Goal: Task Accomplishment & Management: Manage account settings

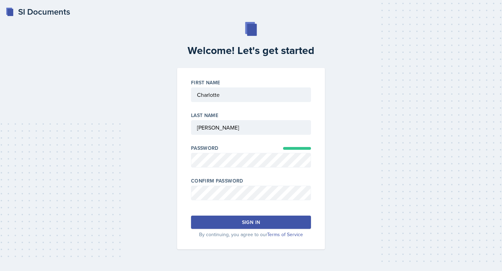
click at [213, 218] on button "Sign in" at bounding box center [251, 222] width 120 height 13
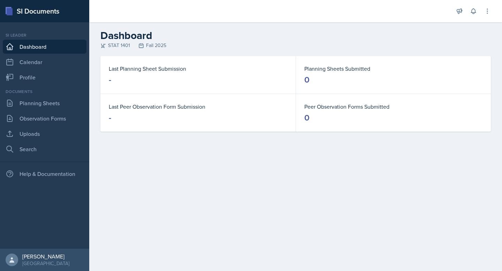
click at [109, 46] on div "STAT 1401 Fall 2025" at bounding box center [295, 45] width 391 height 7
click at [46, 73] on link "Profile" at bounding box center [45, 77] width 84 height 14
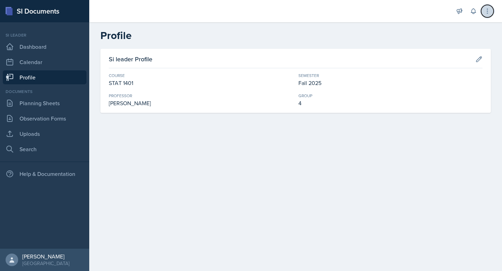
click at [491, 14] on icon at bounding box center [487, 11] width 7 height 7
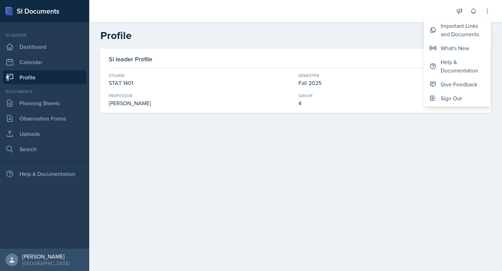
click at [391, 37] on h2 "Profile" at bounding box center [295, 35] width 391 height 13
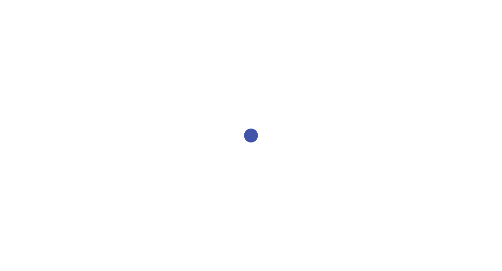
select select "2bed604d-1099-4043-b1bc-2365e8740244"
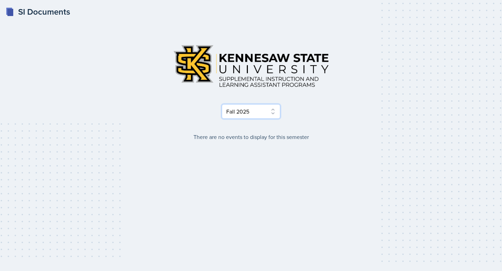
click at [248, 117] on select "Select Semester Fall 2025 Summer 2025 Spring 2025 Fall 2024 Summer 2024 Spring …" at bounding box center [251, 111] width 59 height 15
